Goal: Go to known website: Access a specific website the user already knows

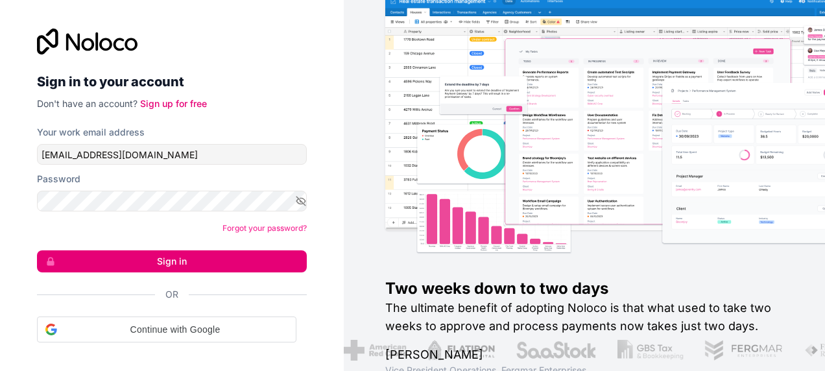
click at [139, 259] on button "Sign in" at bounding box center [172, 261] width 270 height 22
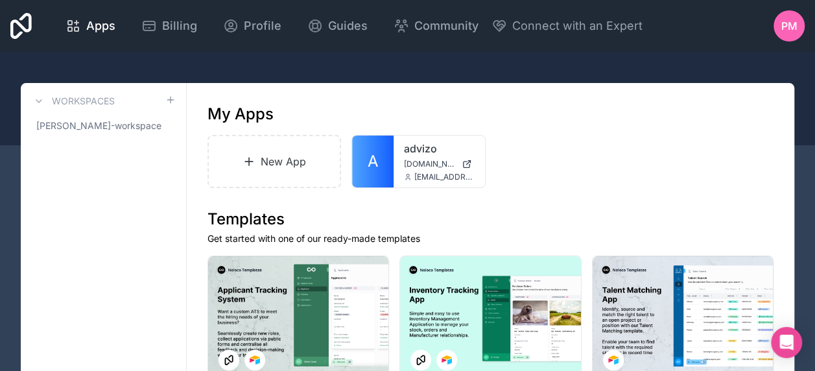
click at [130, 121] on span "[PERSON_NAME]-workspace" at bounding box center [98, 125] width 125 height 13
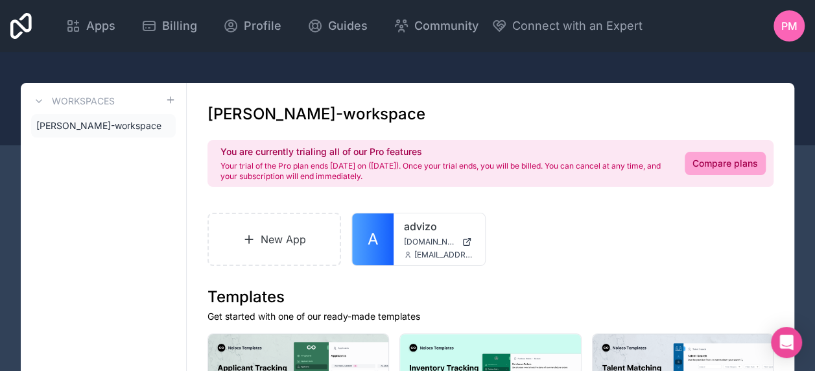
click at [402, 242] on div "advizo [DOMAIN_NAME] [EMAIL_ADDRESS][DOMAIN_NAME]" at bounding box center [439, 239] width 91 height 52
click at [394, 239] on div "advizo [DOMAIN_NAME] [EMAIL_ADDRESS][DOMAIN_NAME]" at bounding box center [439, 239] width 91 height 52
click at [431, 252] on span "[EMAIL_ADDRESS][DOMAIN_NAME]" at bounding box center [444, 255] width 60 height 10
click at [0, 0] on div at bounding box center [0, 0] width 0 height 0
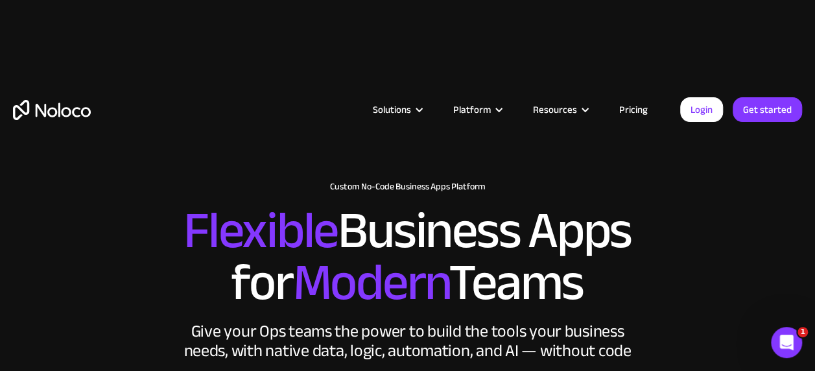
click at [709, 48] on div "Solutions Use Cases Business Types Project Management Keep track of customers, …" at bounding box center [407, 96] width 815 height 128
